Goal: Information Seeking & Learning: Learn about a topic

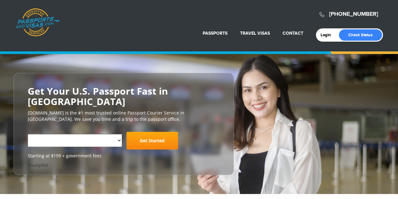
select select "**********"
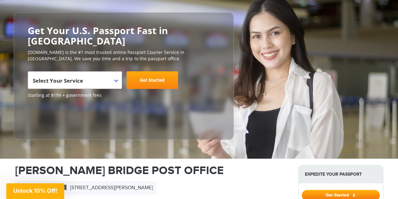
scroll to position [63, 0]
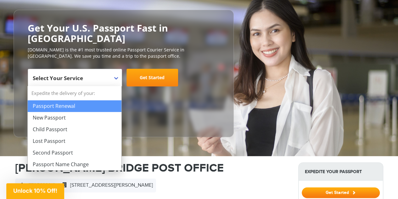
click at [114, 77] on b at bounding box center [116, 78] width 4 height 3
select select "**********"
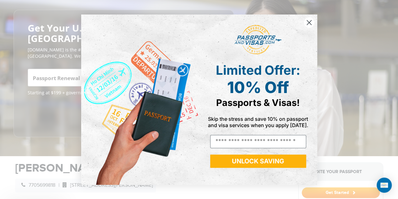
click at [149, 79] on img "POPUP Form" at bounding box center [140, 99] width 118 height 170
click at [308, 21] on circle "Close dialog" at bounding box center [309, 22] width 10 height 10
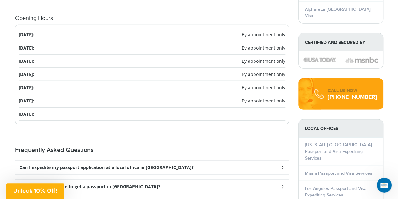
scroll to position [818, 0]
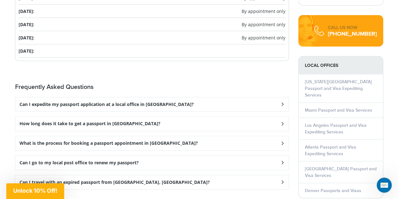
click at [198, 102] on div "Can I expedite my passport application at a local office in [GEOGRAPHIC_DATA]?" at bounding box center [151, 104] width 273 height 14
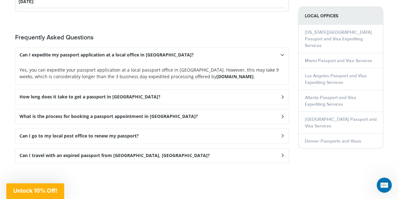
scroll to position [881, 0]
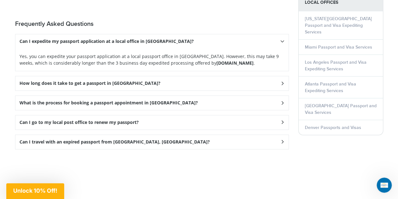
click at [157, 48] on div "How long does it take to get a passport in [GEOGRAPHIC_DATA]?" at bounding box center [151, 41] width 273 height 14
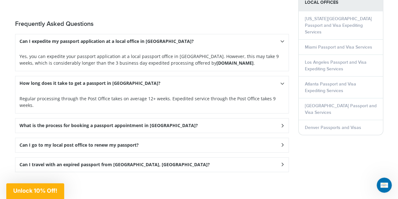
scroll to position [912, 0]
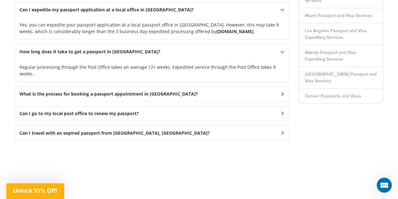
click at [157, 17] on div "Can I go to my local post office to renew my passport?" at bounding box center [151, 10] width 273 height 14
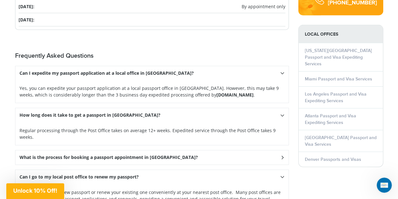
scroll to position [818, 0]
